Goal: Unclear: Browse casually

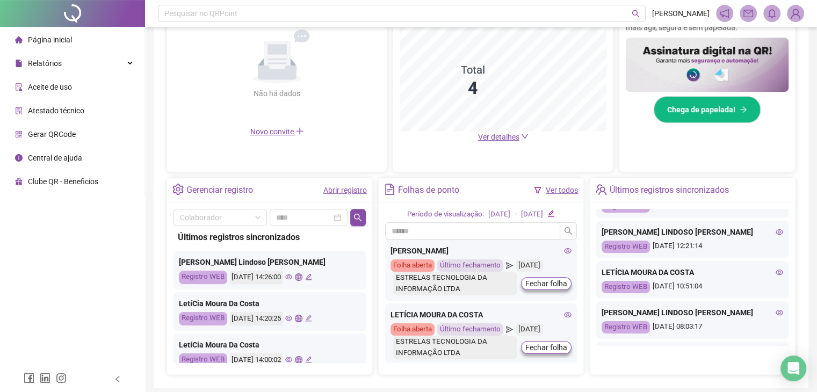
scroll to position [215, 0]
